Goal: Information Seeking & Learning: Learn about a topic

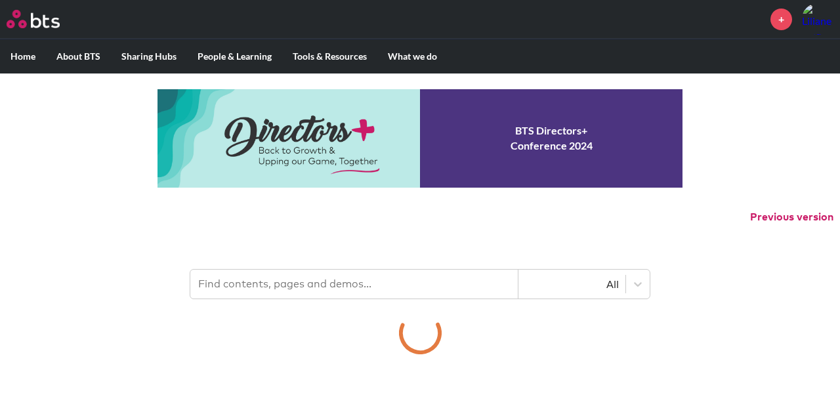
click at [336, 273] on input "text" at bounding box center [354, 284] width 328 height 29
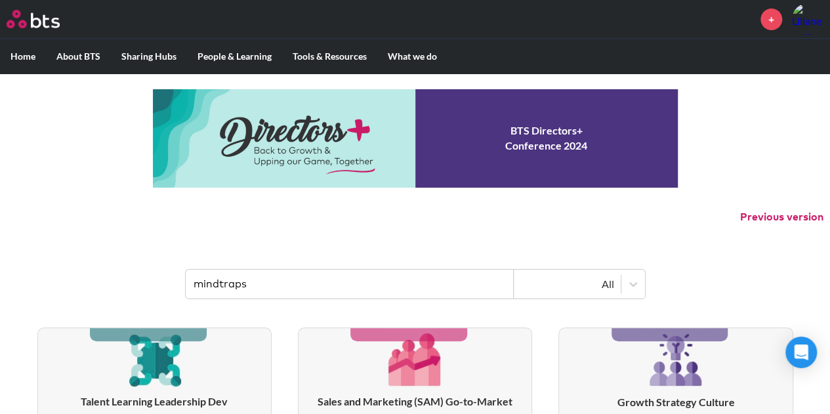
type input "mindtraps"
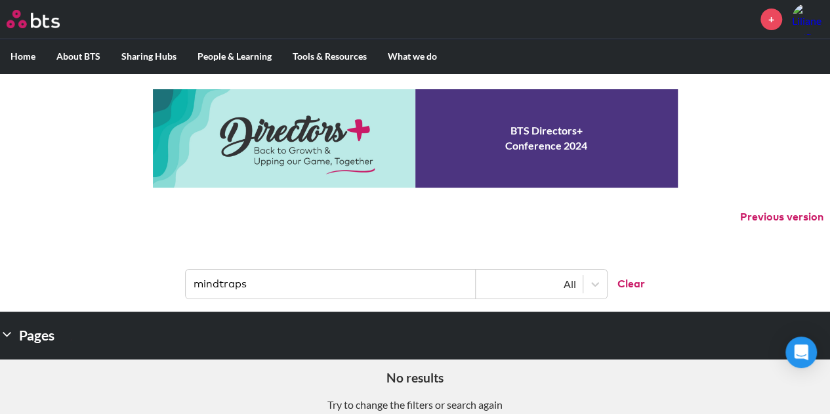
click at [432, 212] on p "Previous version" at bounding box center [415, 217] width 830 height 28
click at [254, 272] on input "mindtraps" at bounding box center [331, 284] width 290 height 29
click at [287, 292] on input "mindtraps" at bounding box center [331, 284] width 290 height 29
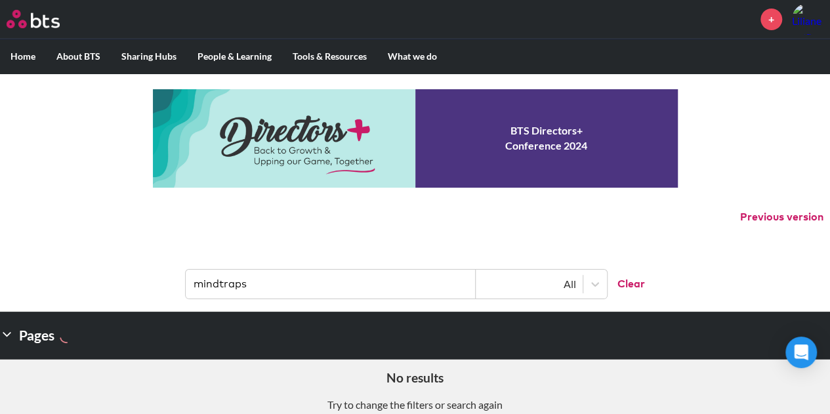
click at [51, 17] on img at bounding box center [33, 19] width 53 height 18
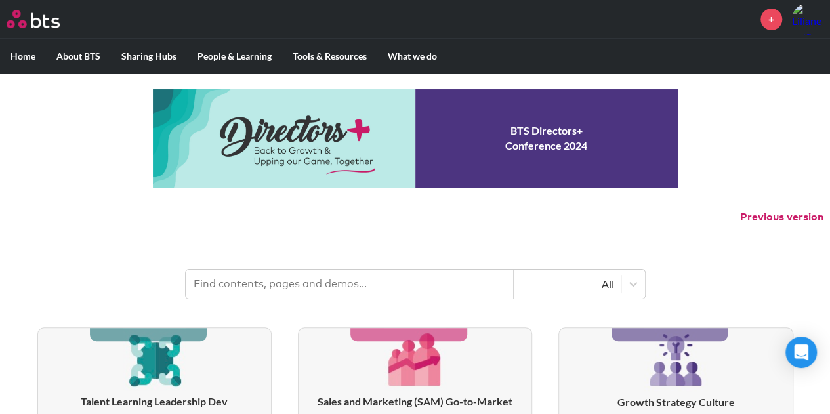
click at [311, 293] on input "text" at bounding box center [350, 284] width 328 height 29
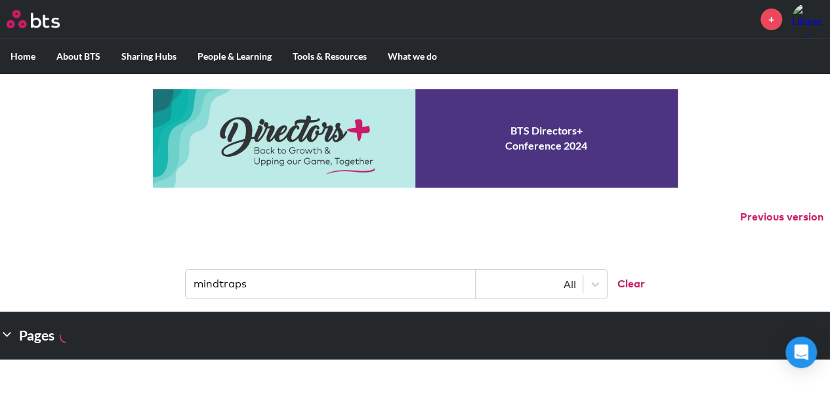
click at [333, 295] on input "mindtraps" at bounding box center [331, 284] width 290 height 29
click at [300, 279] on input "mindtraps" at bounding box center [331, 284] width 290 height 29
paste input "Insights Discovery Assessment"
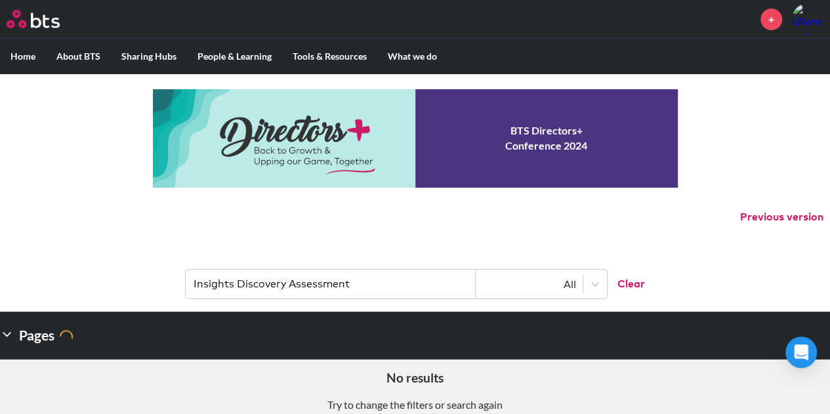
drag, startPoint x: 287, startPoint y: 285, endPoint x: 134, endPoint y: 279, distance: 152.9
click at [134, 279] on header "Insights Discovery Assessment All Clear" at bounding box center [415, 277] width 830 height 68
type input "Assessment"
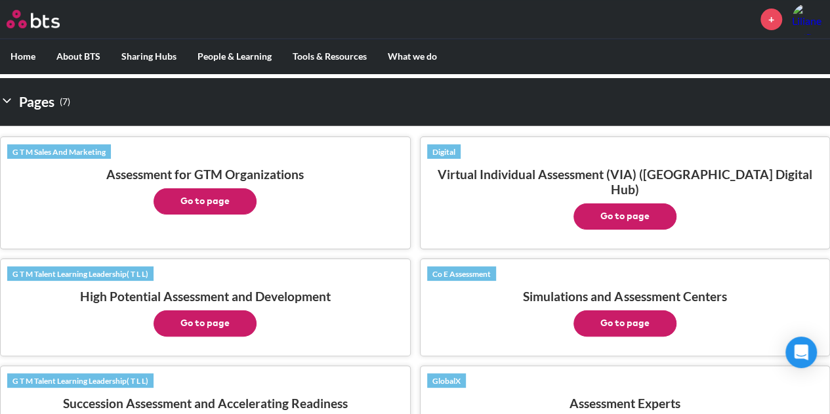
scroll to position [233, 0]
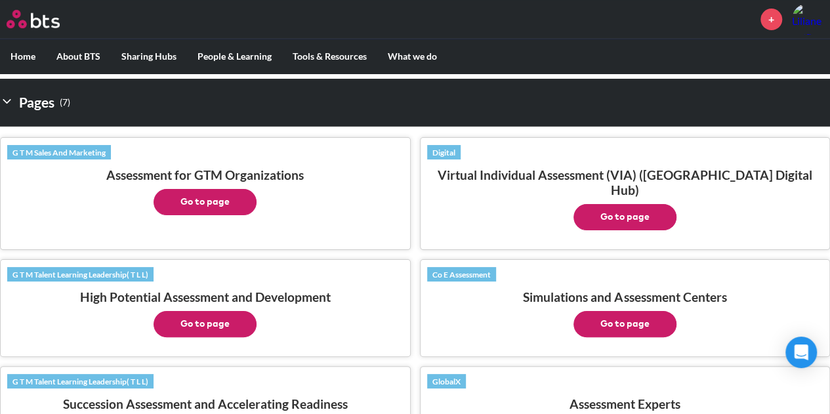
drag, startPoint x: 194, startPoint y: 201, endPoint x: 149, endPoint y: 191, distance: 46.5
click at [149, 191] on p "Go to page" at bounding box center [205, 198] width 396 height 33
click at [197, 199] on button "Go to page" at bounding box center [204, 202] width 103 height 26
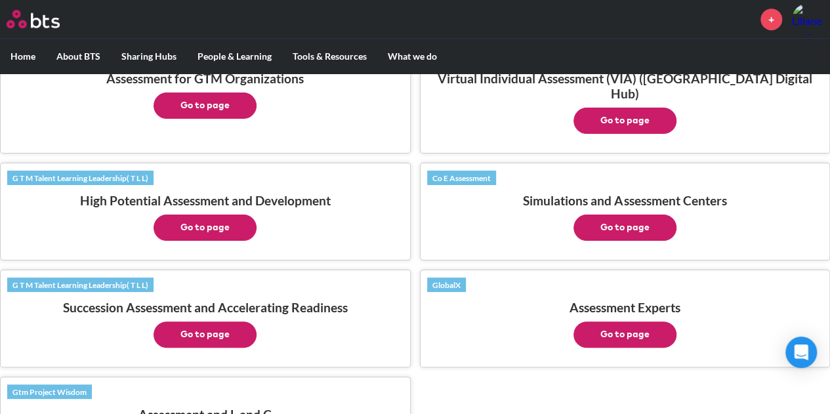
scroll to position [331, 0]
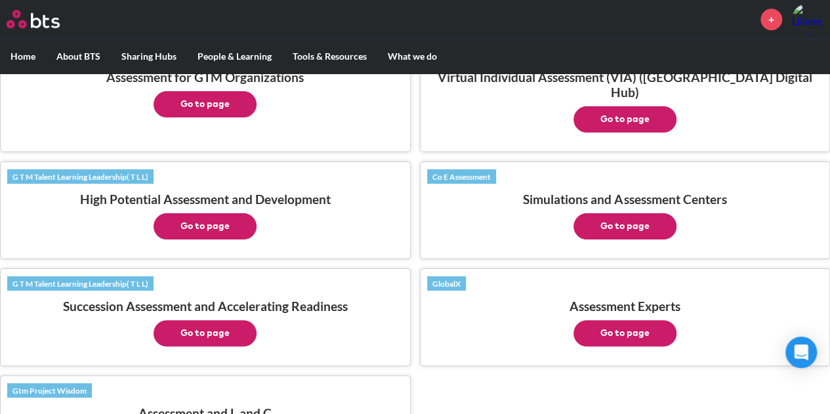
click at [615, 213] on button "Go to page" at bounding box center [624, 226] width 103 height 26
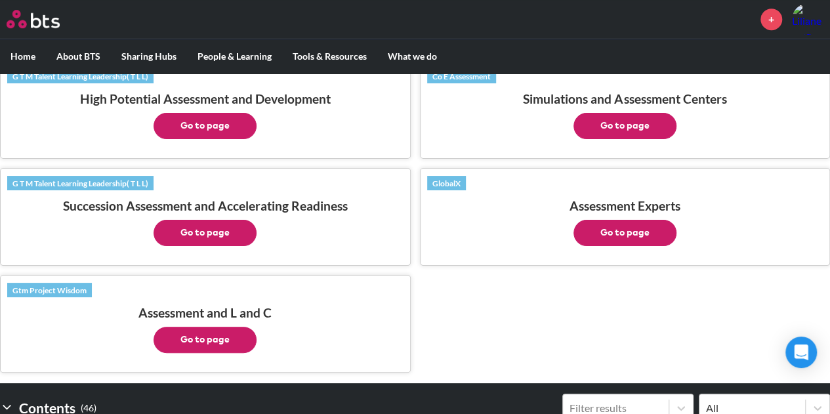
click at [231, 327] on button "Go to page" at bounding box center [204, 340] width 103 height 26
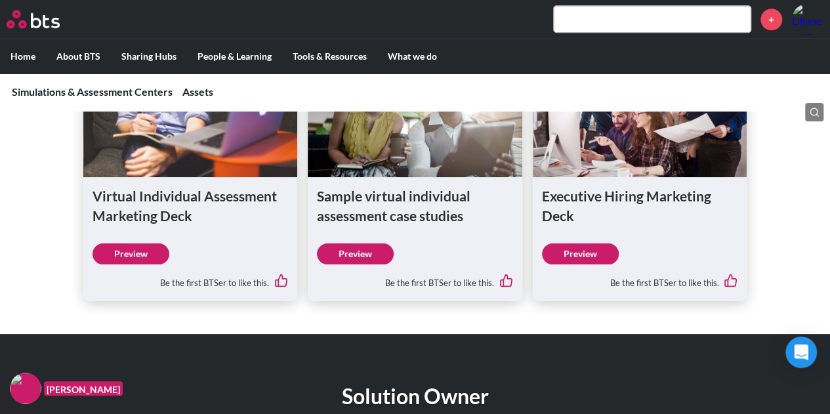
scroll to position [756, 0]
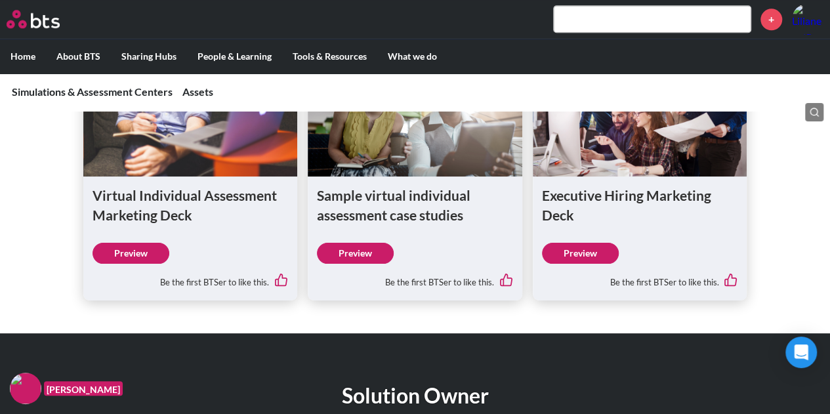
click at [144, 257] on link "Preview" at bounding box center [130, 253] width 77 height 21
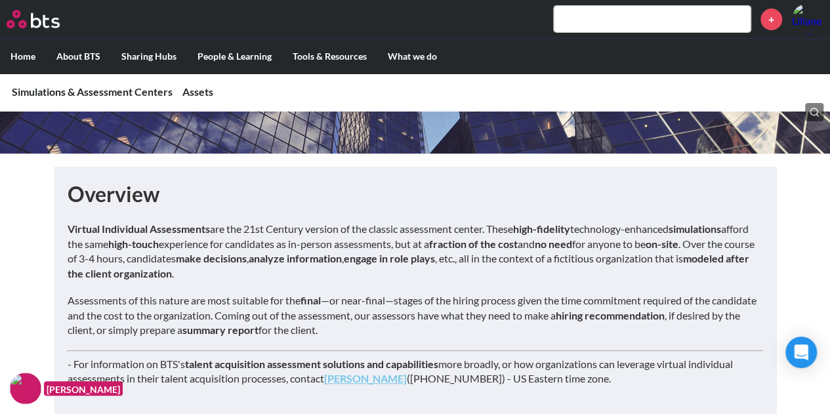
scroll to position [0, 0]
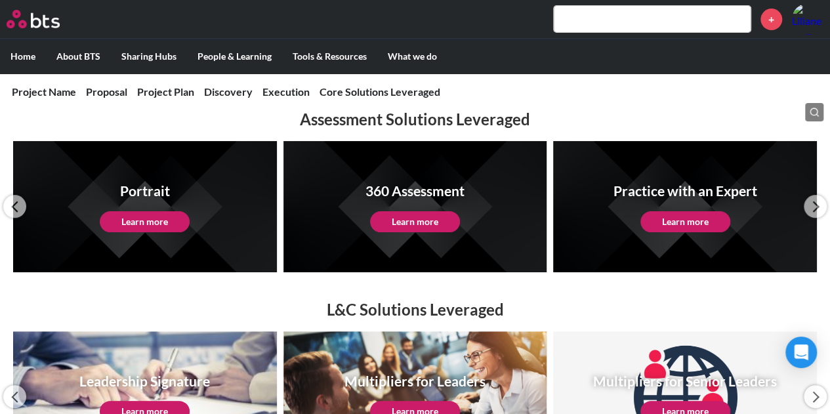
scroll to position [129, 0]
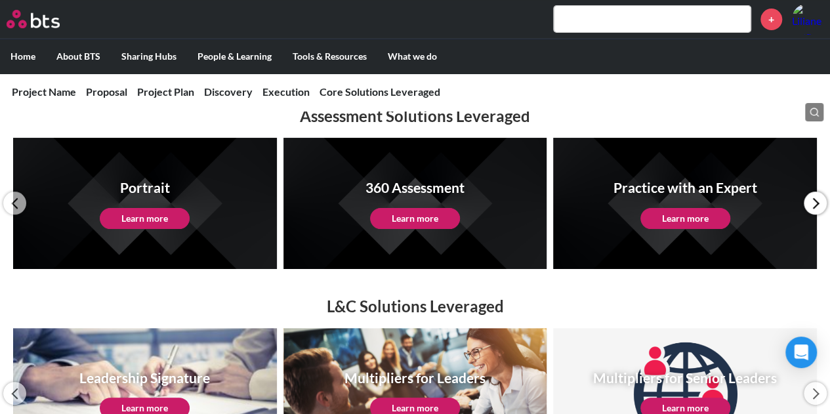
click at [814, 201] on span at bounding box center [814, 203] width 23 height 23
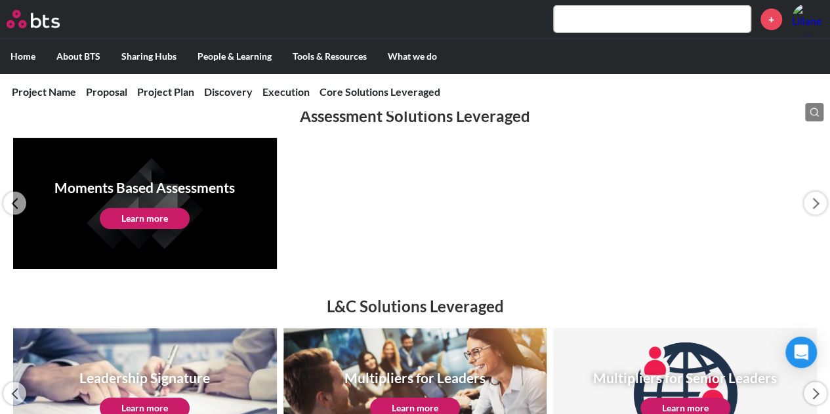
scroll to position [251, 0]
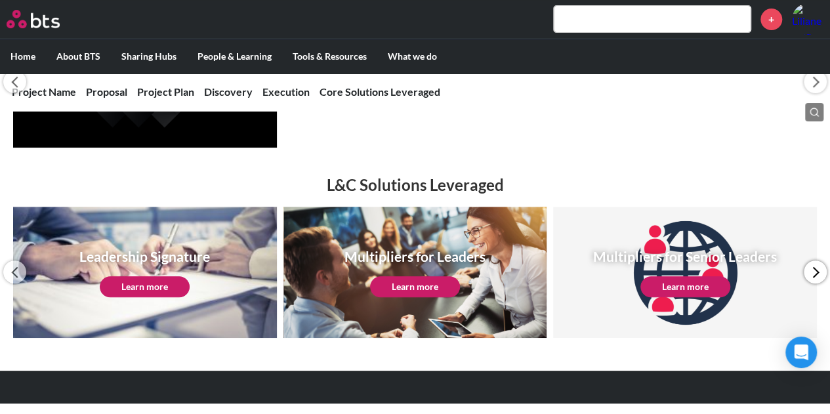
click at [817, 268] on span at bounding box center [814, 271] width 23 height 23
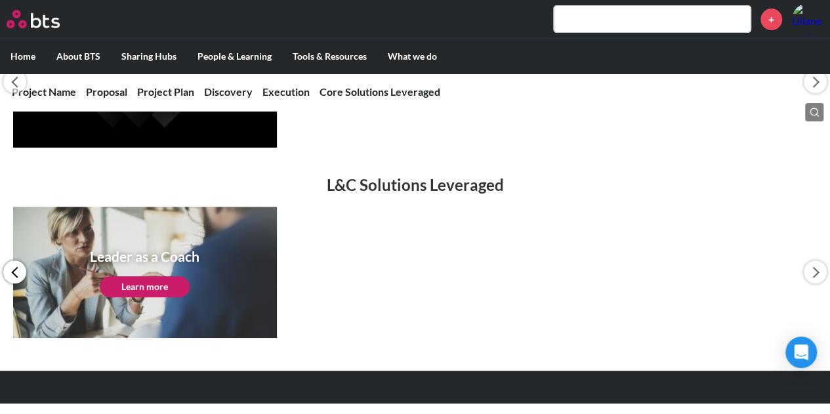
click at [16, 271] on span at bounding box center [14, 271] width 23 height 23
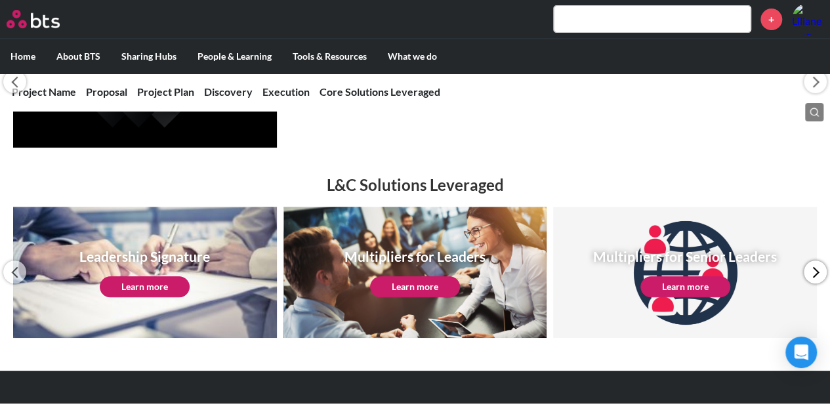
click at [822, 270] on span at bounding box center [814, 271] width 23 height 23
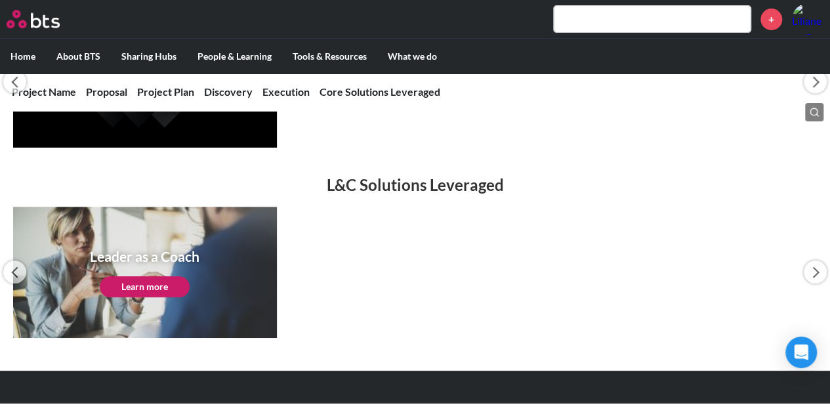
click at [127, 286] on link "Learn more" at bounding box center [145, 286] width 90 height 21
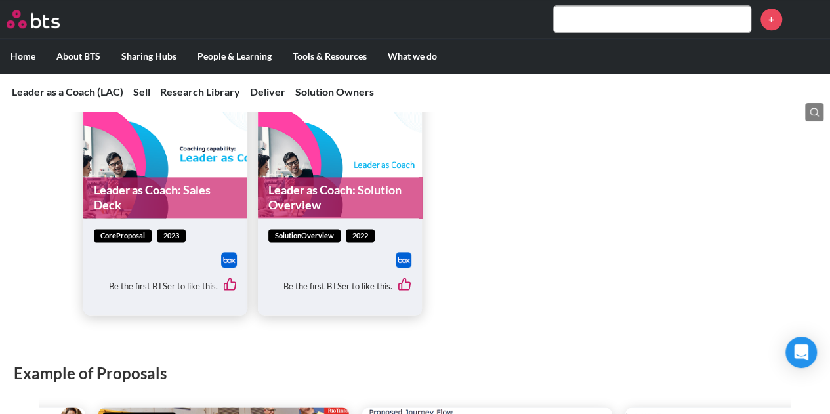
scroll to position [707, 0]
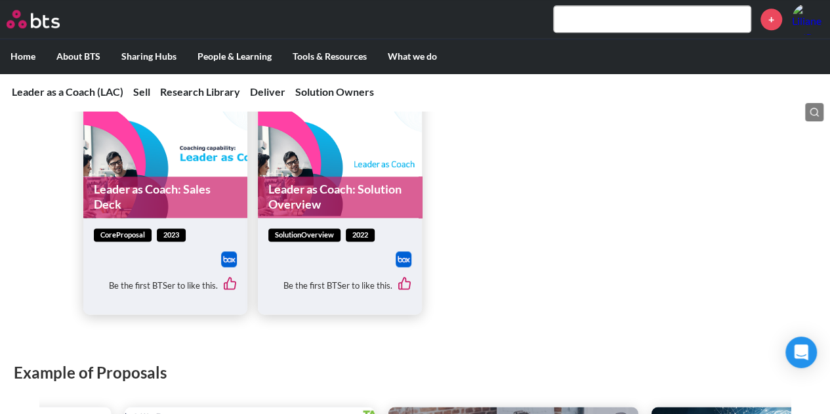
click at [344, 197] on link "Leader as Coach: Solution Overview" at bounding box center [340, 196] width 164 height 41
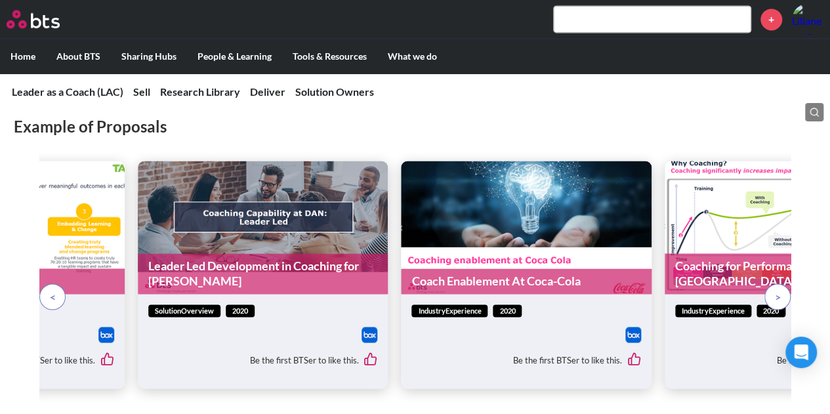
scroll to position [954, 0]
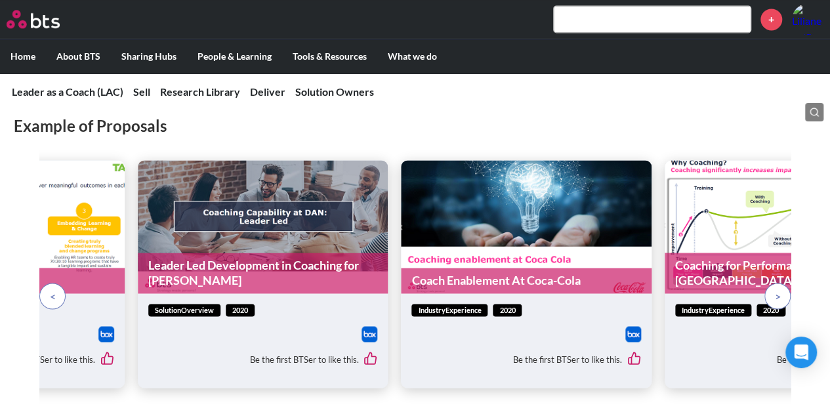
click at [494, 280] on link "Coach Enablement At Coca-Cola" at bounding box center [526, 281] width 251 height 26
click at [779, 291] on span at bounding box center [778, 296] width 6 height 14
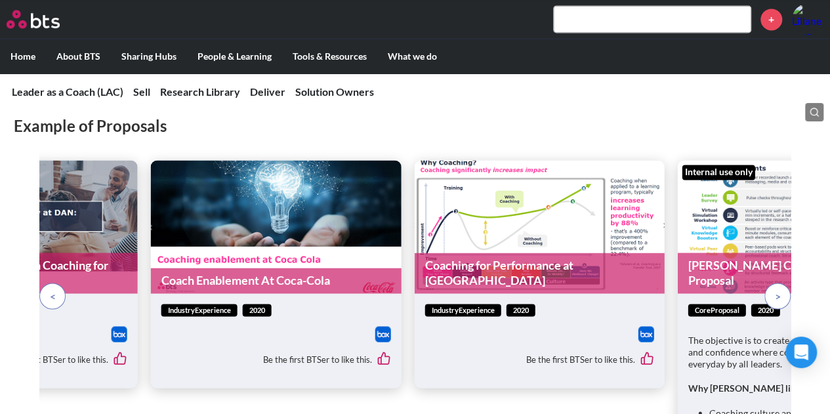
click at [779, 291] on span at bounding box center [778, 296] width 6 height 14
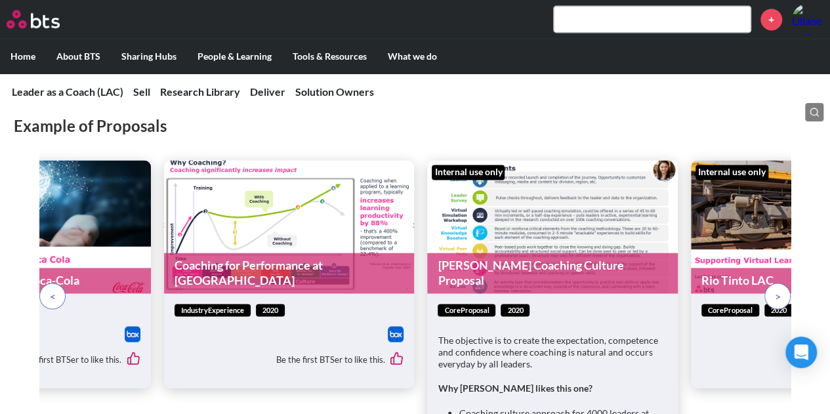
click at [779, 291] on span at bounding box center [778, 296] width 6 height 14
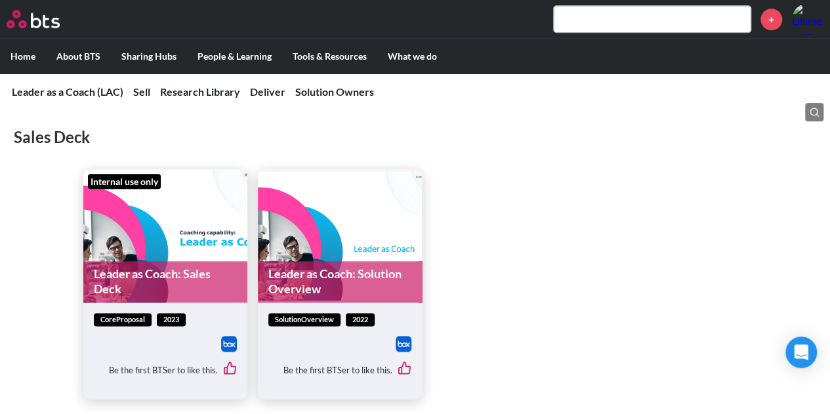
scroll to position [623, 0]
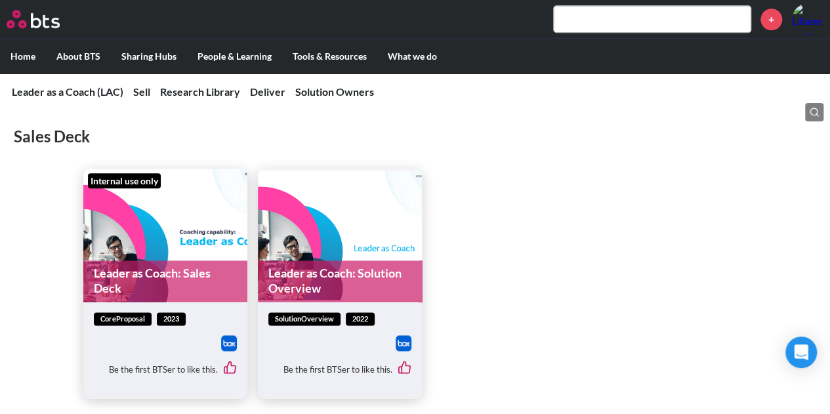
click at [119, 270] on link "Leader as Coach: Sales Deck" at bounding box center [165, 280] width 164 height 41
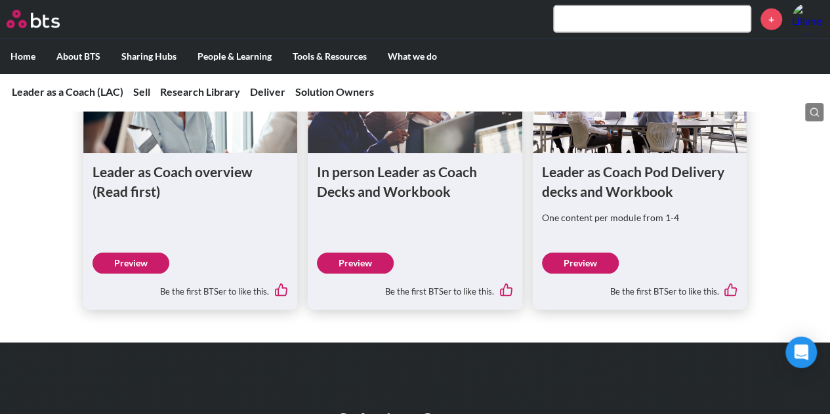
scroll to position [2117, 0]
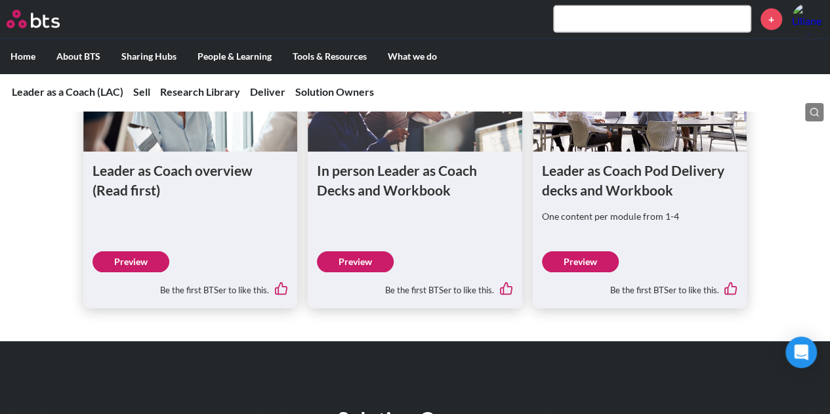
click at [350, 264] on link "Preview" at bounding box center [355, 261] width 77 height 21
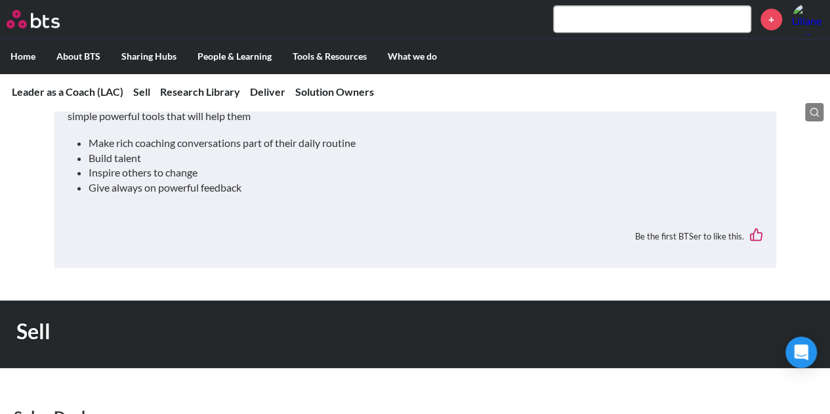
scroll to position [0, 0]
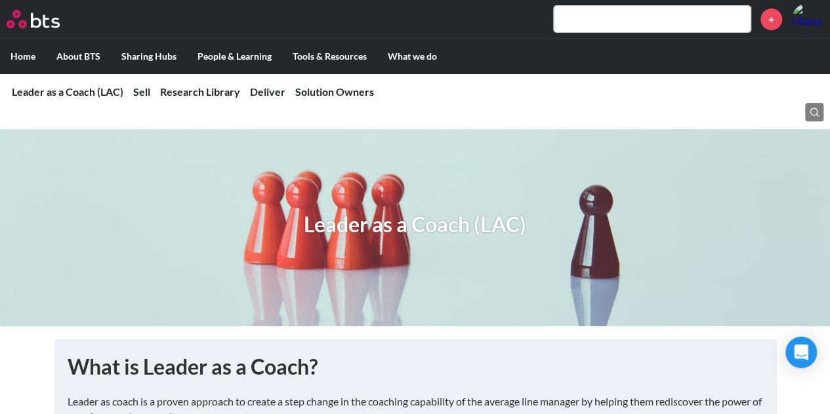
click at [22, 54] on label "Home" at bounding box center [23, 56] width 46 height 34
click at [0, 0] on input "Home" at bounding box center [0, 0] width 0 height 0
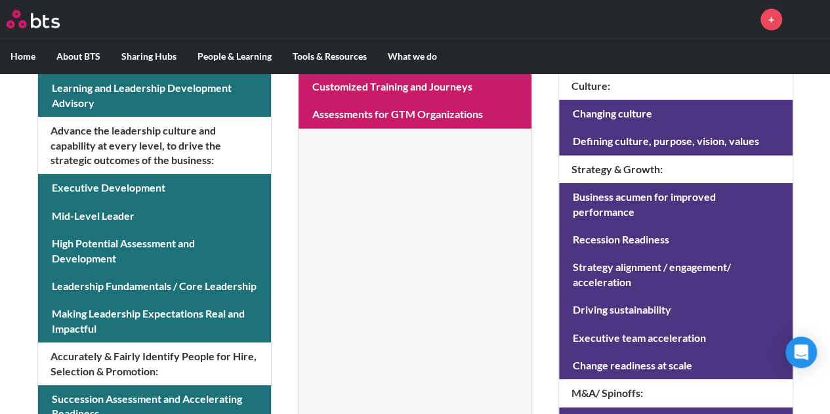
scroll to position [540, 0]
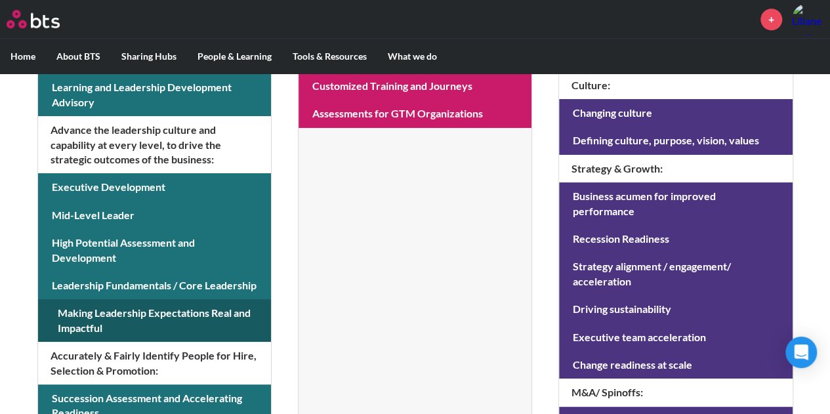
click at [81, 312] on link at bounding box center [154, 320] width 233 height 43
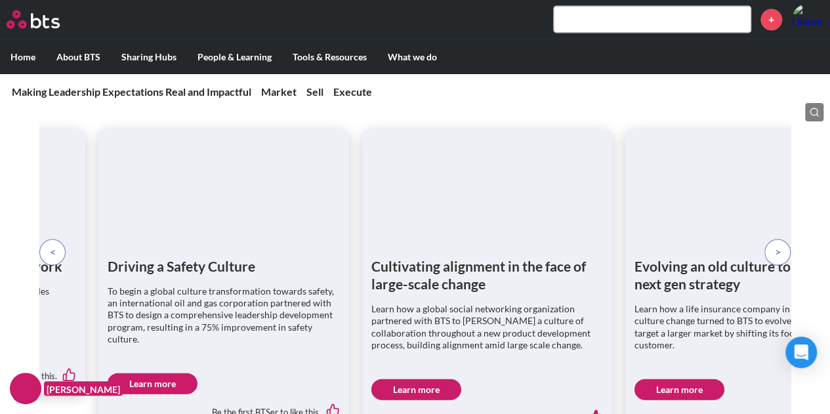
scroll to position [1220, 0]
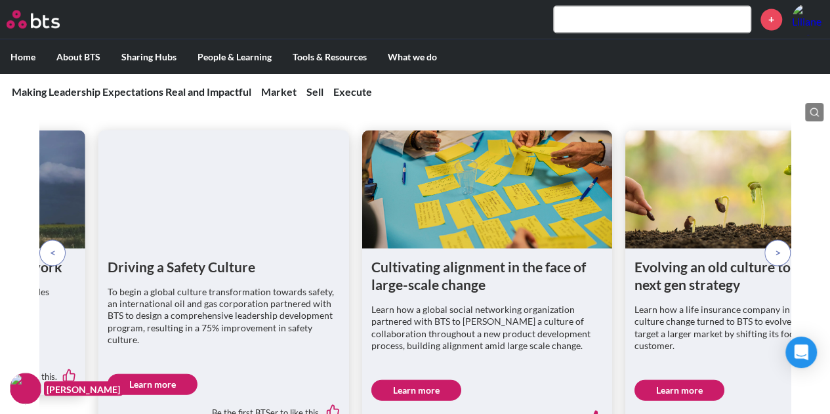
click at [777, 245] on span at bounding box center [778, 252] width 6 height 14
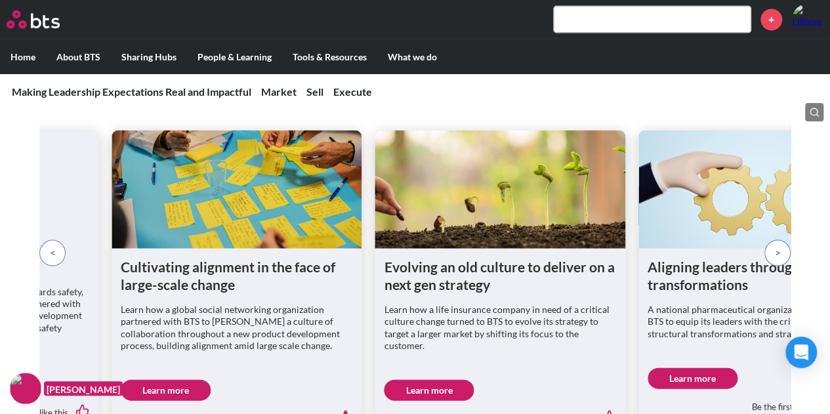
click at [777, 245] on span at bounding box center [778, 252] width 6 height 14
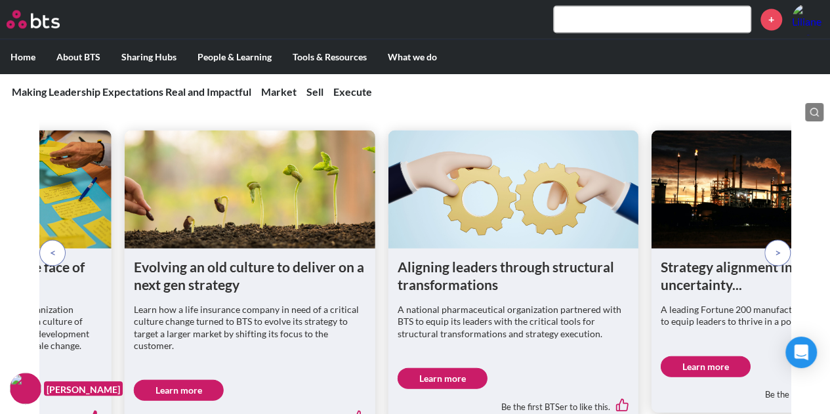
click at [777, 245] on span at bounding box center [778, 252] width 6 height 14
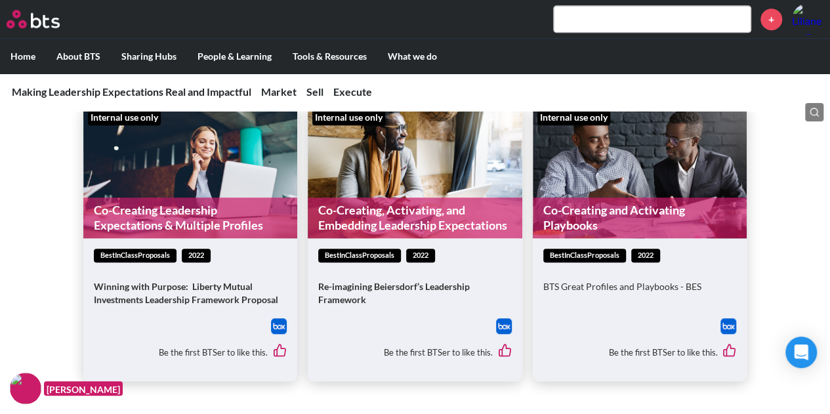
scroll to position [5428, 0]
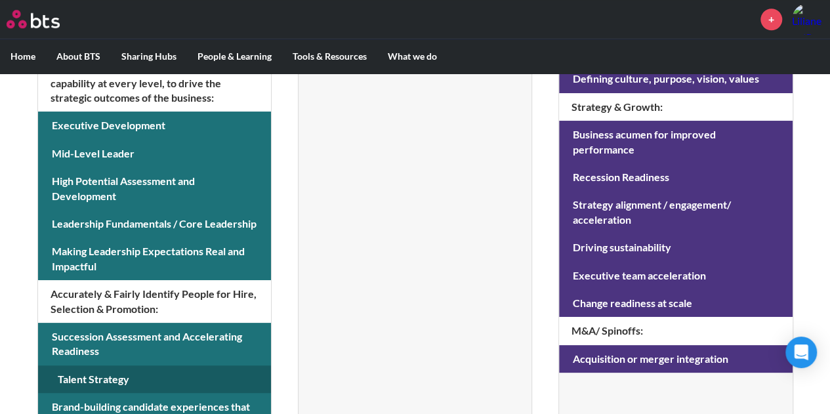
scroll to position [597, 0]
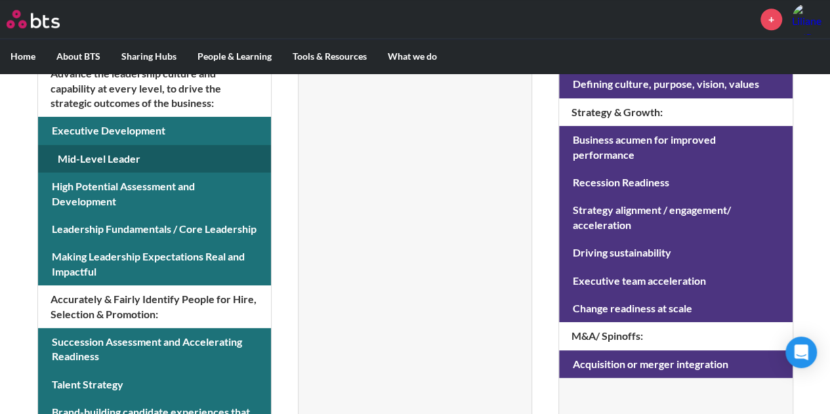
click at [94, 157] on link at bounding box center [154, 159] width 233 height 28
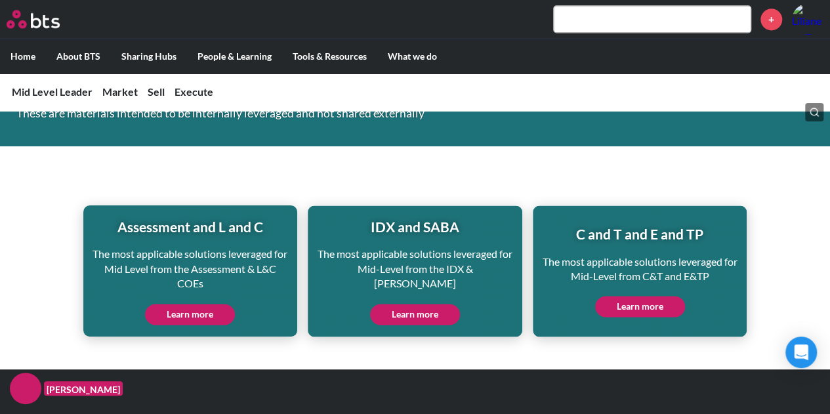
scroll to position [5975, 0]
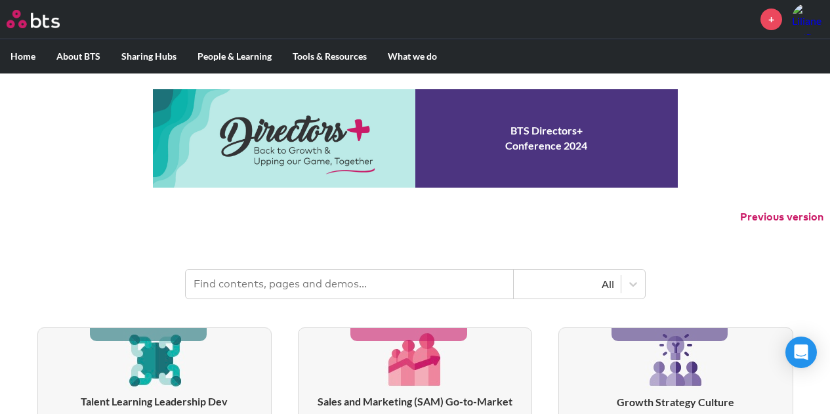
scroll to position [597, 0]
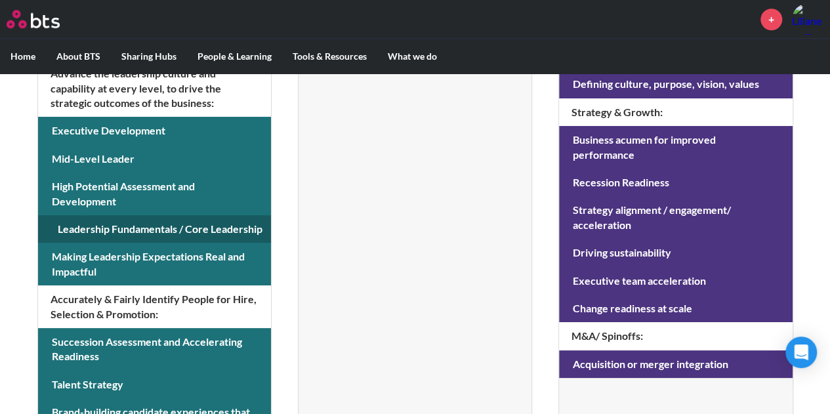
click at [157, 224] on link at bounding box center [154, 229] width 233 height 28
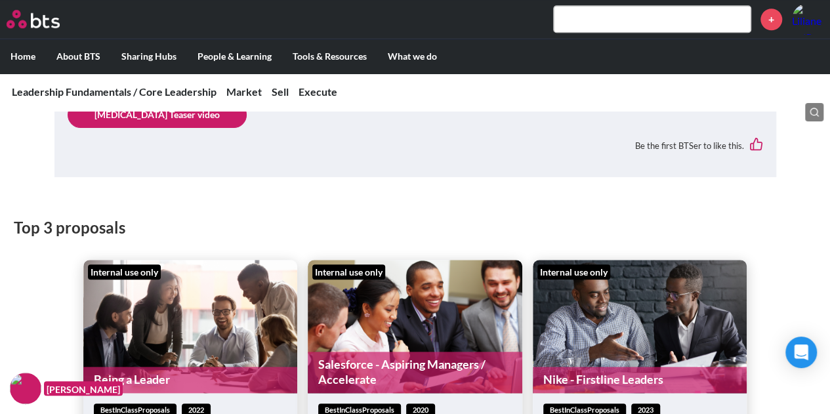
scroll to position [5671, 0]
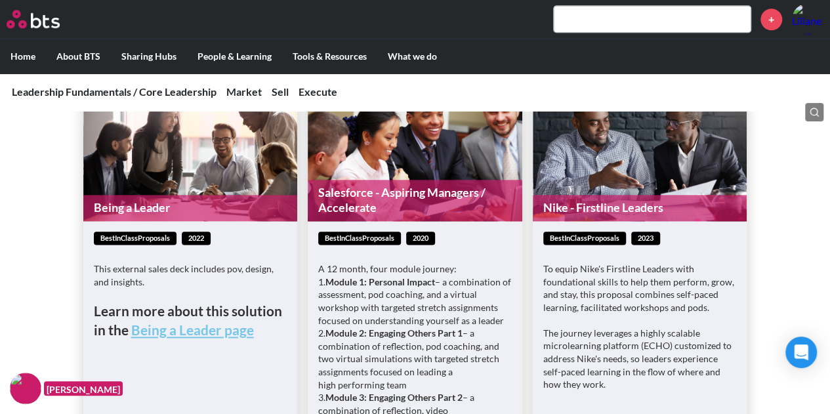
click at [142, 195] on link "Being a Leader" at bounding box center [190, 208] width 214 height 26
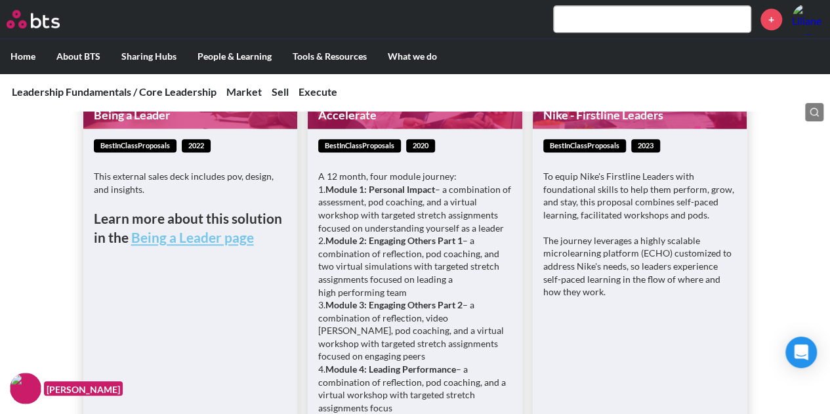
scroll to position [5763, 0]
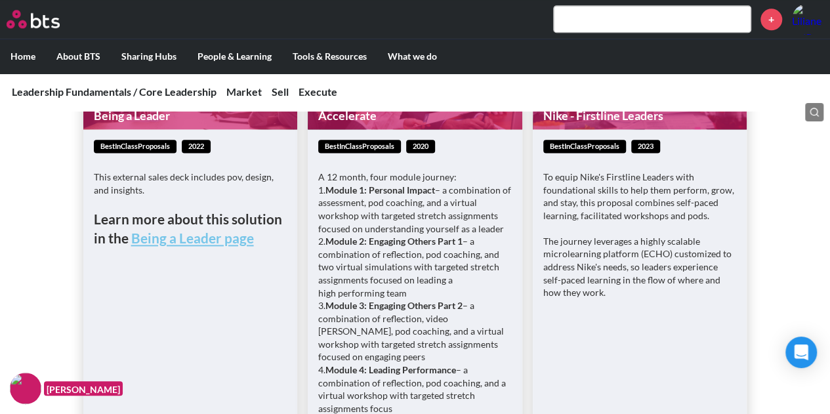
click at [160, 230] on strong "Being a Leader page" at bounding box center [192, 238] width 123 height 16
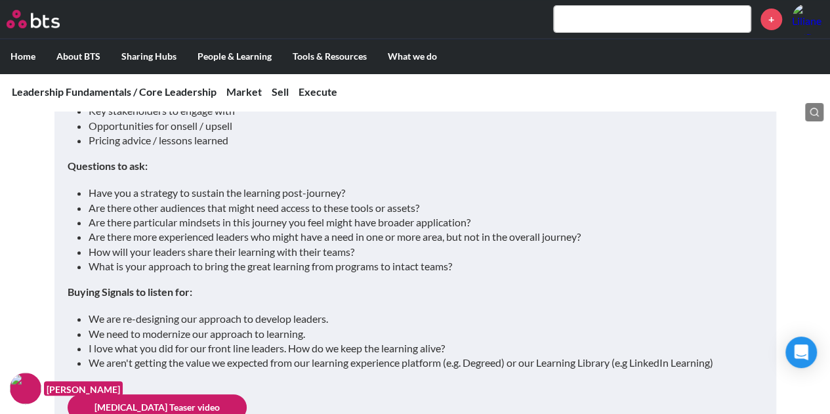
scroll to position [5095, 0]
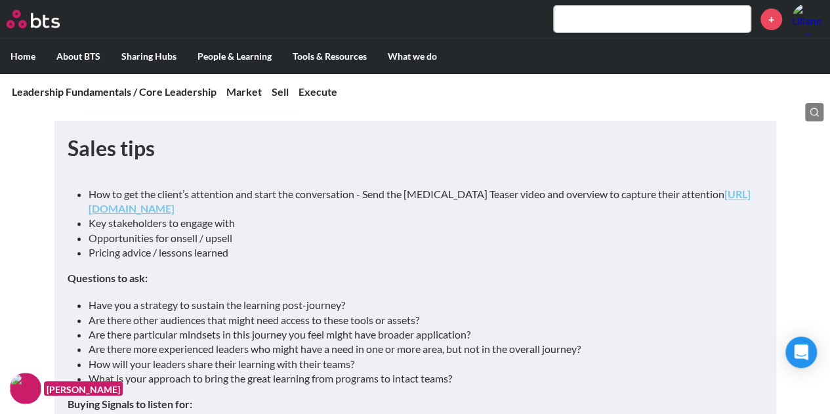
click at [26, 48] on label "Home" at bounding box center [23, 56] width 46 height 34
click at [0, 0] on input "Home" at bounding box center [0, 0] width 0 height 0
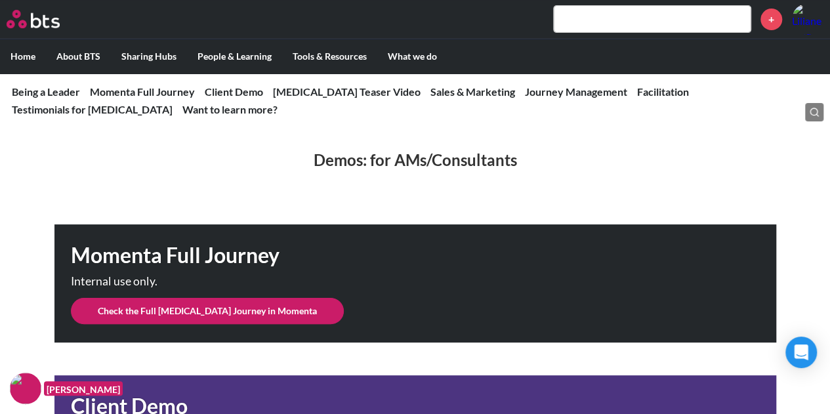
scroll to position [211, 0]
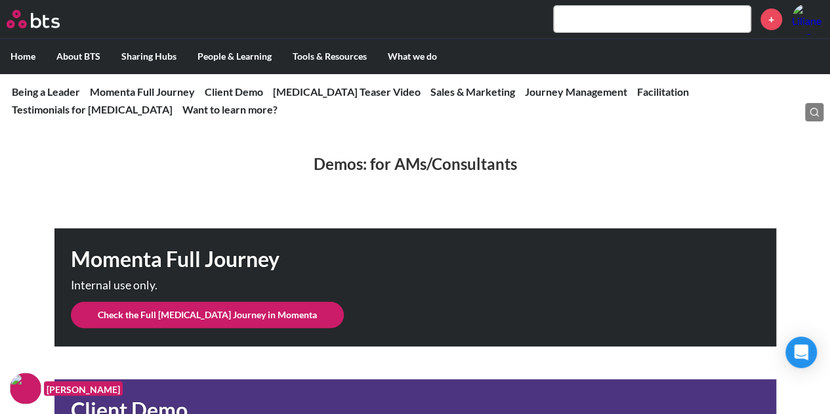
click at [207, 307] on link "Check the Full BAL Journey in Momenta" at bounding box center [207, 315] width 273 height 26
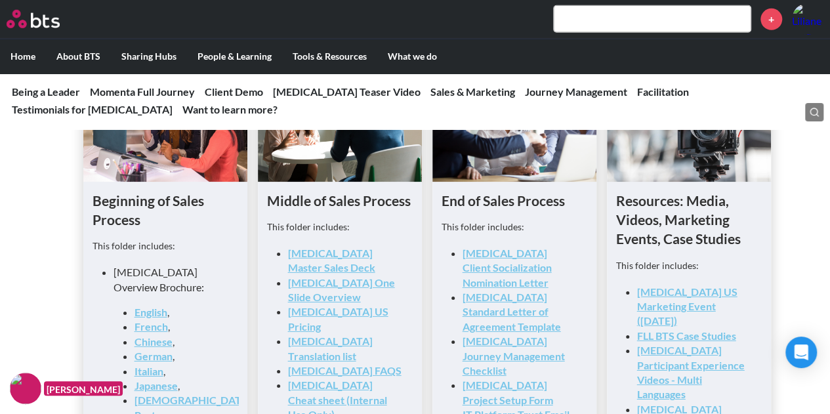
scroll to position [2024, 0]
click at [330, 254] on link "BAL Master Sales Deck" at bounding box center [331, 260] width 87 height 27
click at [309, 335] on link "BAL Translation list" at bounding box center [330, 348] width 85 height 27
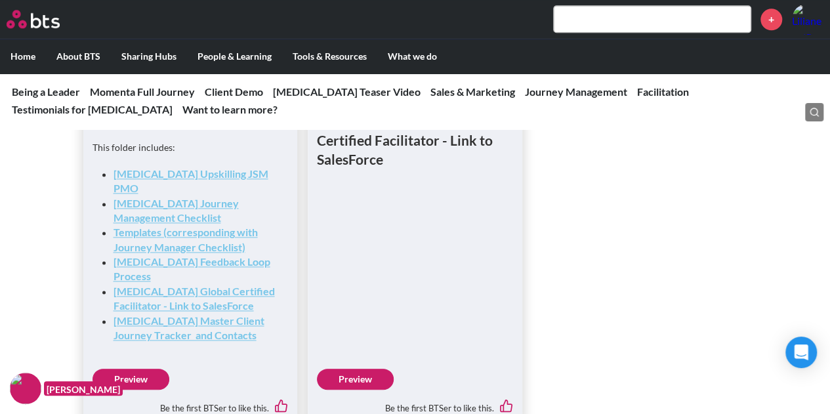
scroll to position [3297, 0]
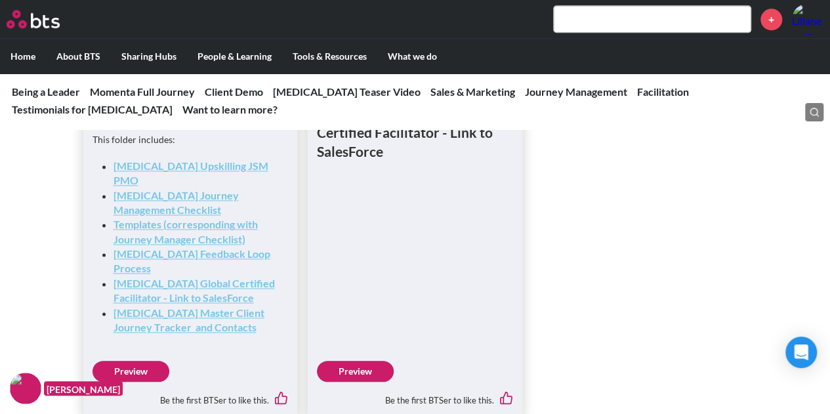
click at [360, 361] on link "Preview" at bounding box center [355, 371] width 77 height 21
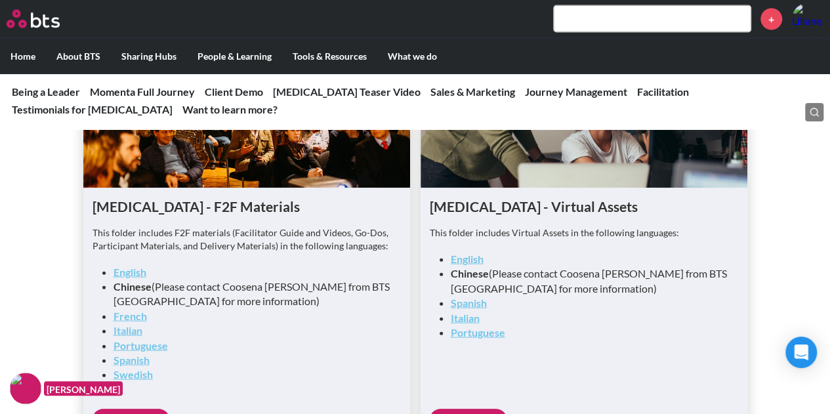
scroll to position [3811, 0]
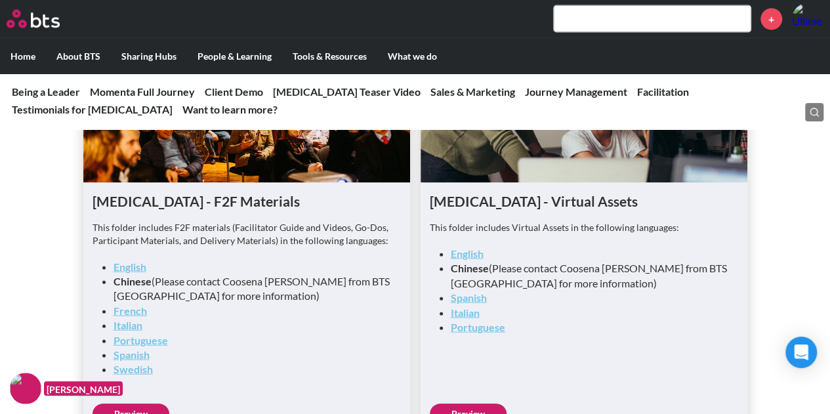
click at [144, 334] on strong "Portuguese" at bounding box center [140, 340] width 54 height 12
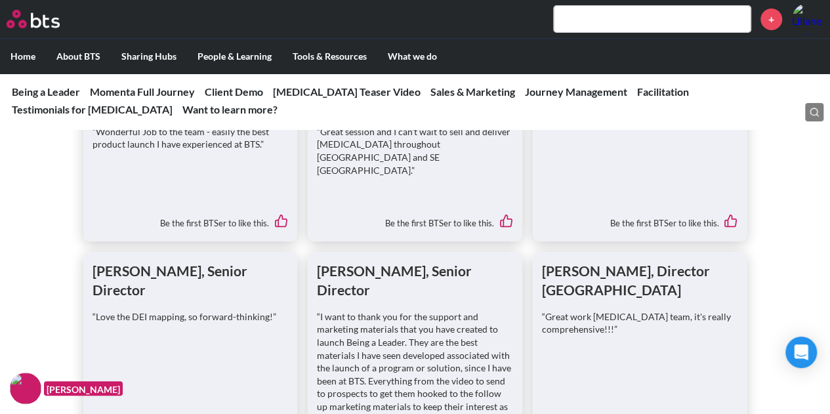
scroll to position [4784, 0]
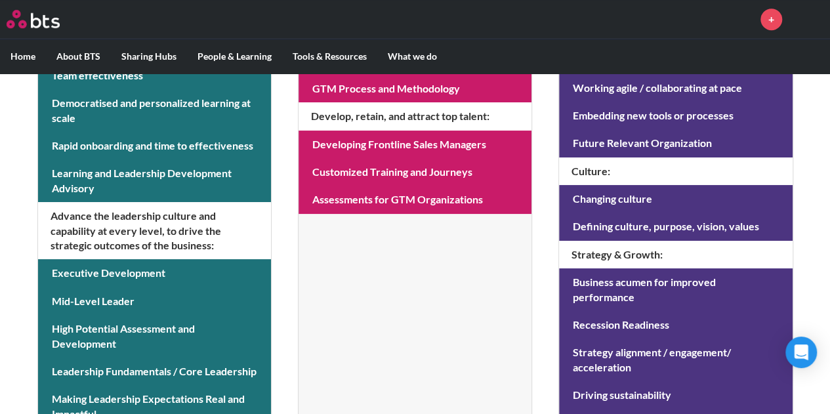
scroll to position [455, 0]
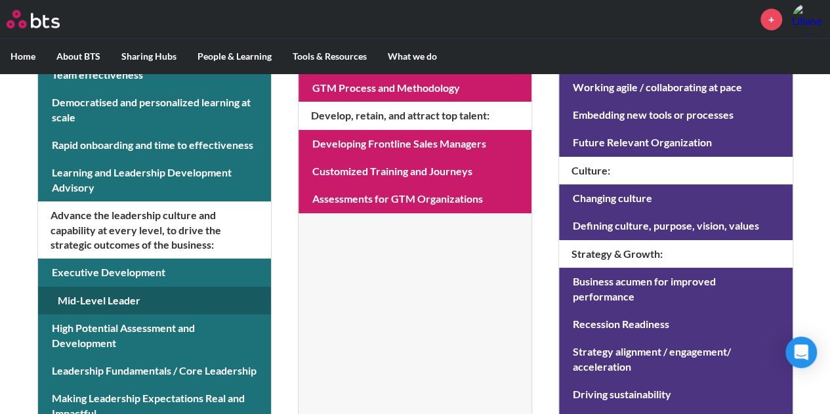
click at [96, 300] on link at bounding box center [154, 301] width 233 height 28
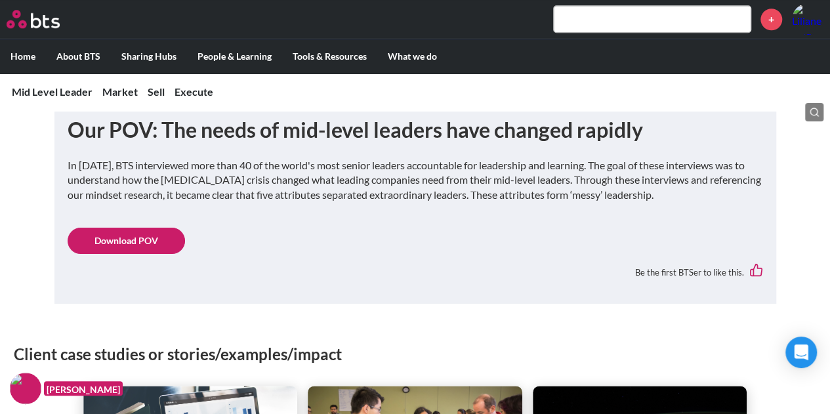
scroll to position [710, 0]
click at [114, 237] on link "Download POV" at bounding box center [126, 240] width 117 height 26
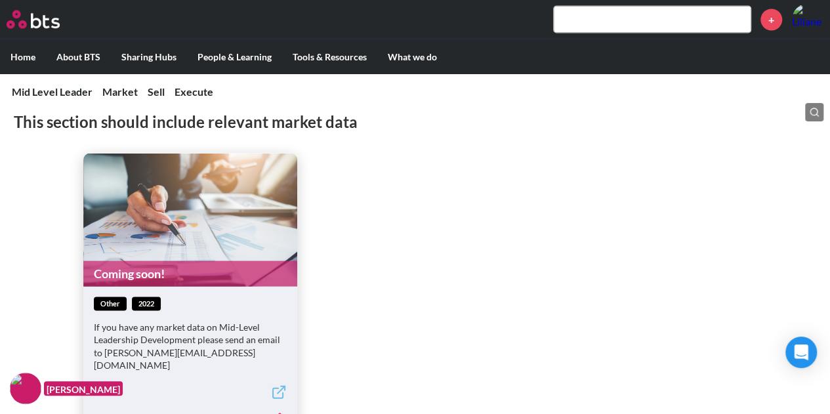
scroll to position [3716, 0]
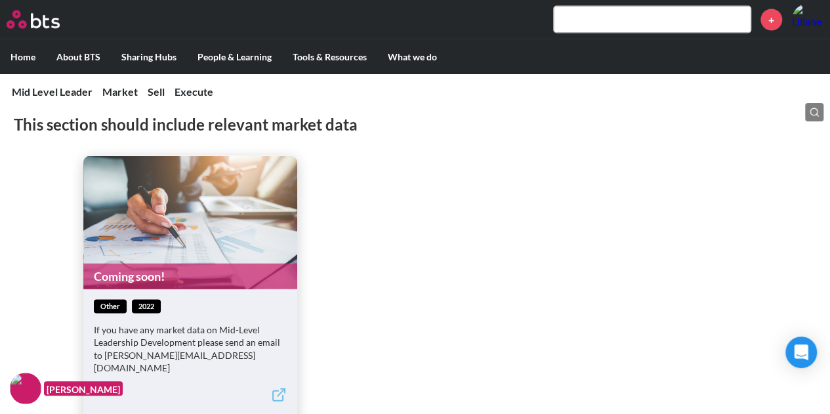
click at [25, 54] on label "Home" at bounding box center [23, 56] width 46 height 34
click at [0, 0] on input "Home" at bounding box center [0, 0] width 0 height 0
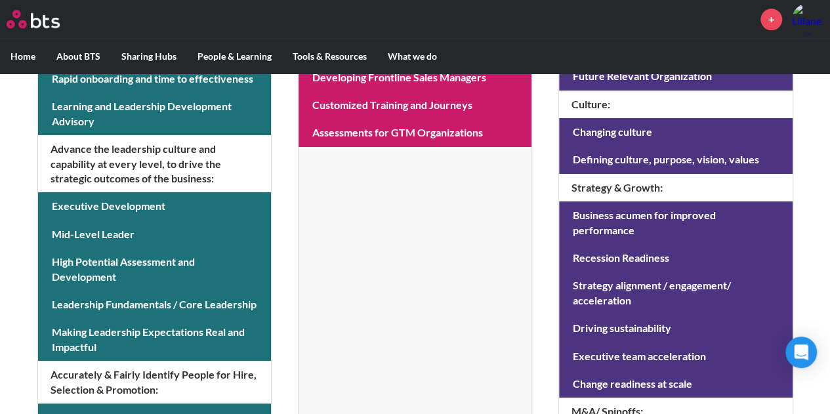
scroll to position [523, 0]
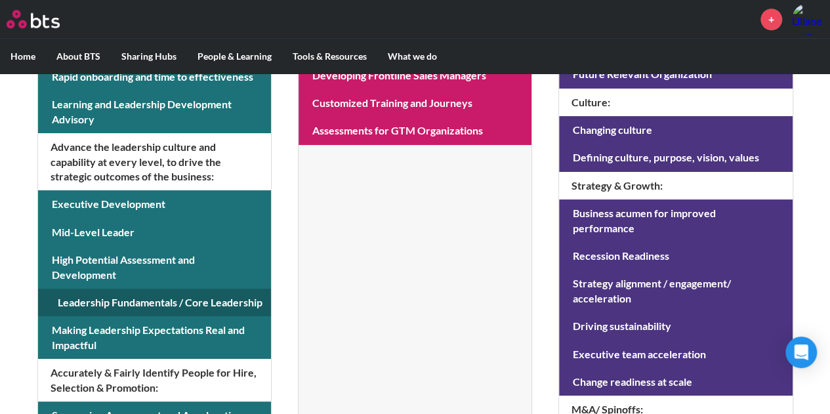
click at [111, 305] on link at bounding box center [154, 303] width 233 height 28
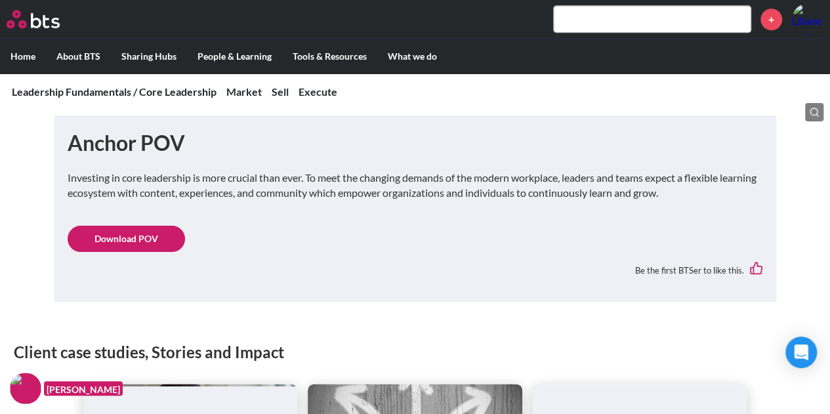
scroll to position [670, 0]
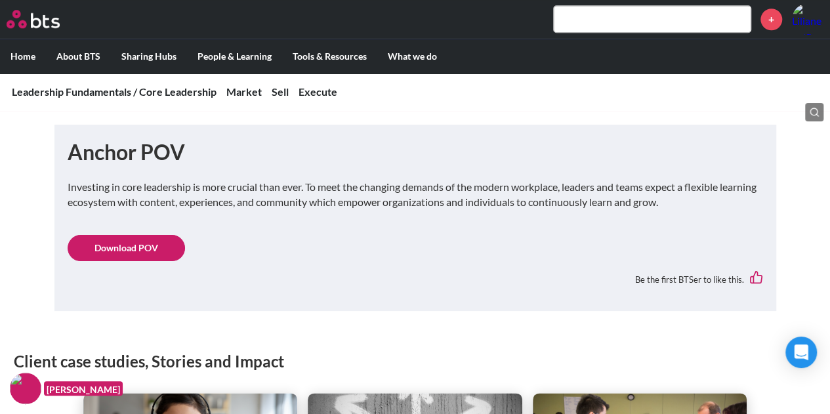
click at [110, 244] on link "Download POV" at bounding box center [126, 248] width 117 height 26
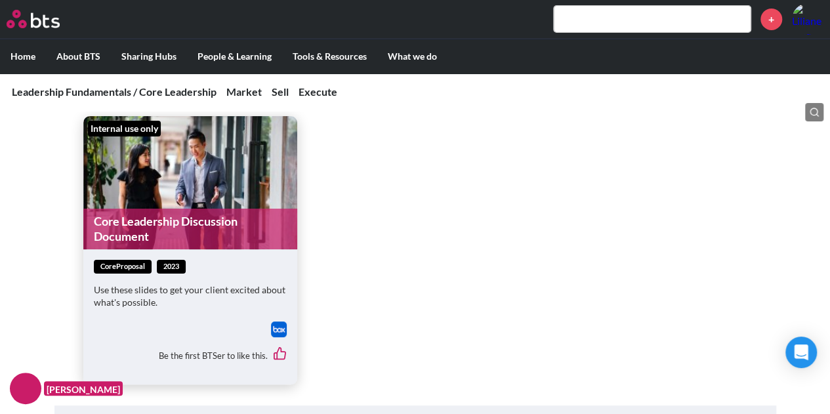
scroll to position [4818, 0]
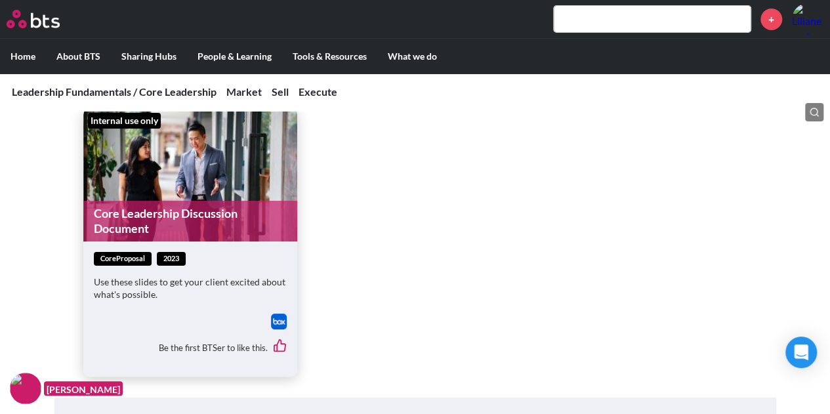
click at [152, 201] on link "Core Leadership Discussion Document" at bounding box center [190, 221] width 214 height 41
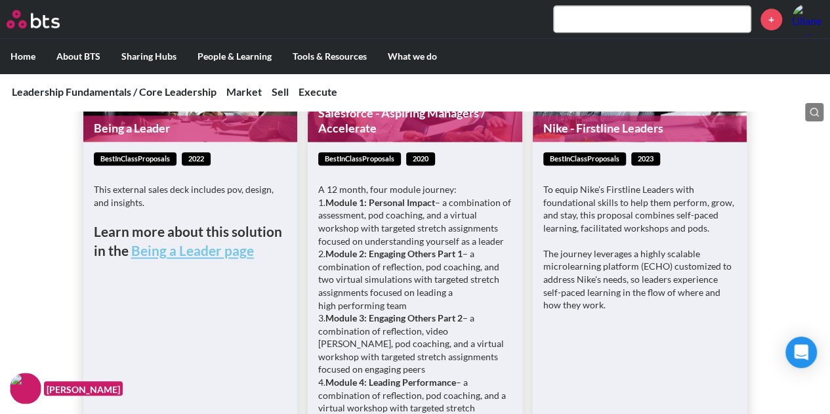
scroll to position [5380, 0]
